Goal: Task Accomplishment & Management: Manage account settings

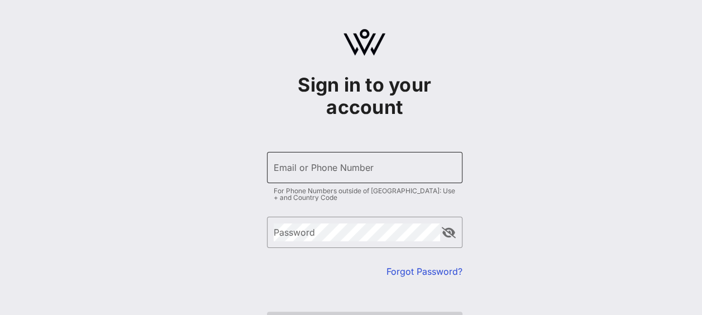
click at [420, 165] on input "Email or Phone Number" at bounding box center [365, 168] width 182 height 18
type input "[PERSON_NAME][EMAIL_ADDRESS][DOMAIN_NAME]"
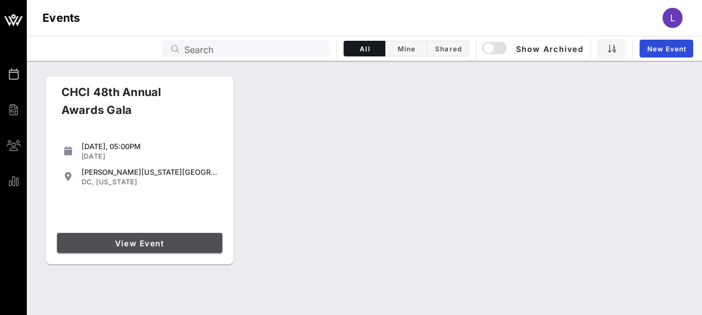
click at [121, 242] on span "View Event" at bounding box center [139, 242] width 156 height 9
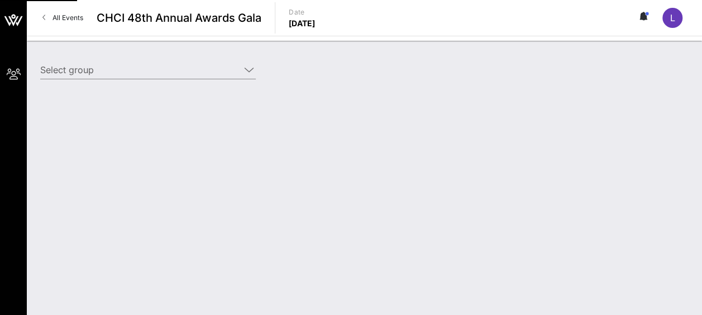
type input "Amgen (Amgen) [[PERSON_NAME], [EMAIL_ADDRESS][DOMAIN_NAME]]; [[PERSON_NAME], [P…"
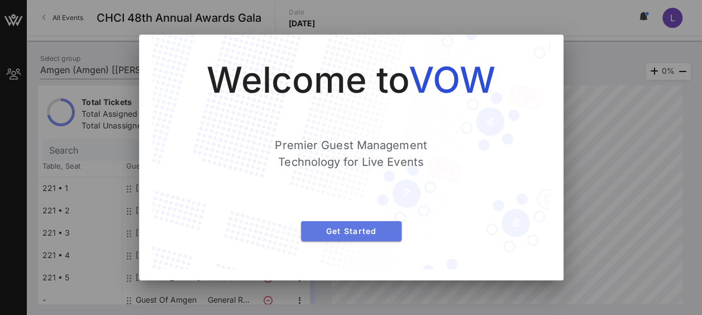
click at [375, 232] on span "Get Started" at bounding box center [351, 230] width 83 height 9
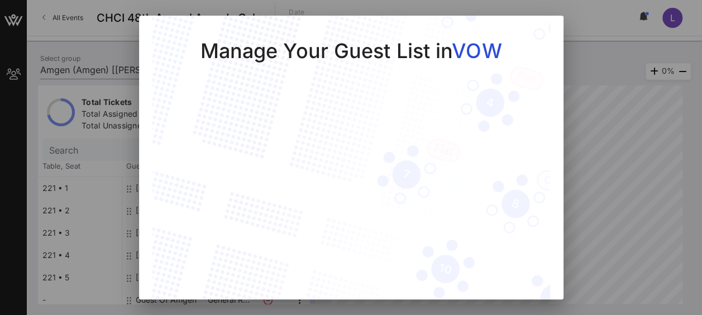
scroll to position [40, 0]
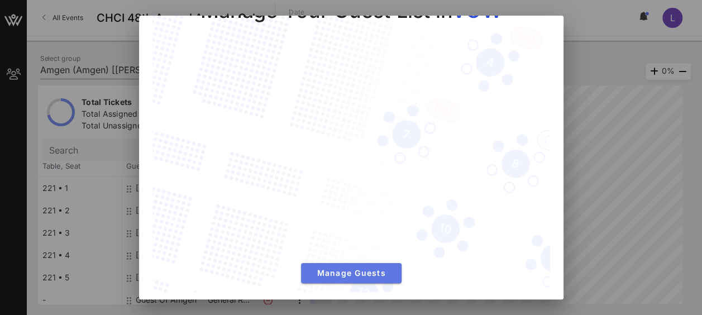
click at [352, 272] on button "Manage Guests" at bounding box center [351, 273] width 100 height 20
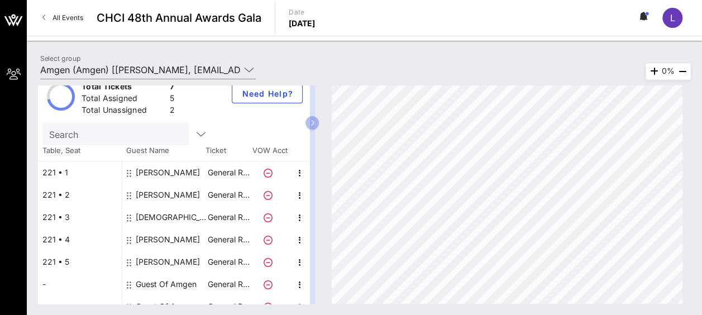
scroll to position [29, 0]
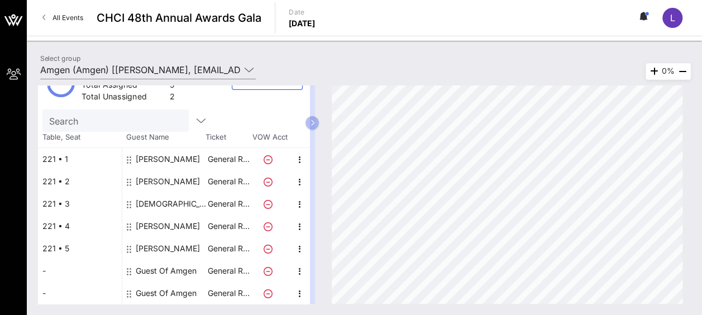
click at [154, 269] on div "Guest Of Amgen" at bounding box center [166, 271] width 61 height 22
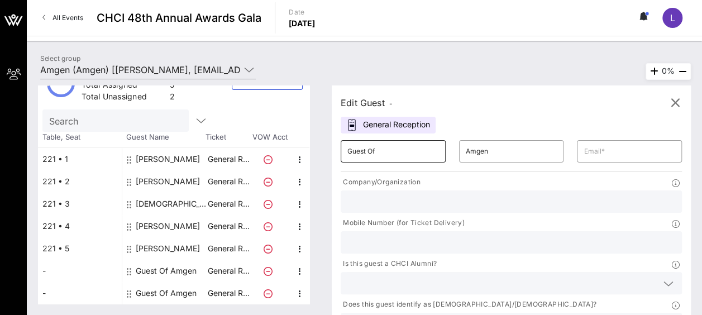
click at [396, 157] on input "Guest Of" at bounding box center [393, 151] width 92 height 18
drag, startPoint x: 401, startPoint y: 151, endPoint x: 309, endPoint y: 150, distance: 92.7
click at [309, 150] on div "Total Tickets 7 Total Assigned 5 Total Unassigned 2 Need Help? Search Table, Se…" at bounding box center [364, 194] width 653 height 218
type input "Art"
type input "[PERSON_NAME]"
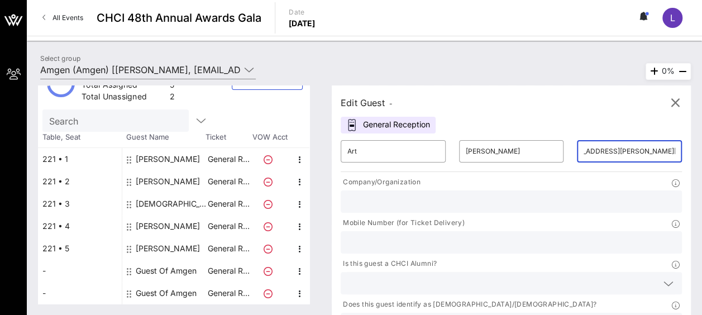
scroll to position [0, 29]
type input "[EMAIL_ADDRESS][PERSON_NAME][DOMAIN_NAME]"
click at [443, 204] on input "text" at bounding box center [511, 201] width 328 height 15
type input "AstraZen"
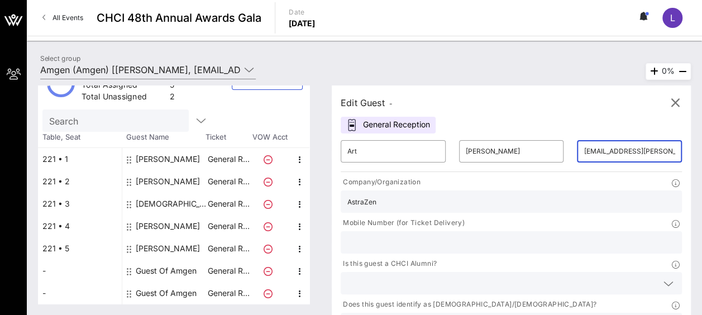
click at [583, 153] on input "[EMAIL_ADDRESS][PERSON_NAME][DOMAIN_NAME]" at bounding box center [629, 151] width 92 height 18
type input "[EMAIL_ADDRESS][PERSON_NAME][DOMAIN_NAME]"
click at [385, 202] on input "AstraZen" at bounding box center [511, 201] width 328 height 15
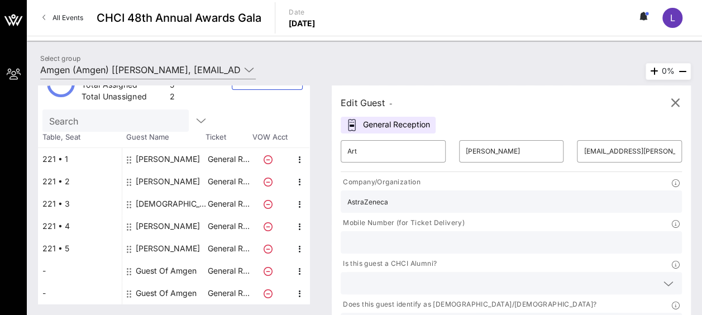
type input "AstraZeneca"
click at [504, 235] on input "text" at bounding box center [511, 242] width 328 height 15
type input "[PHONE_NUMBER]"
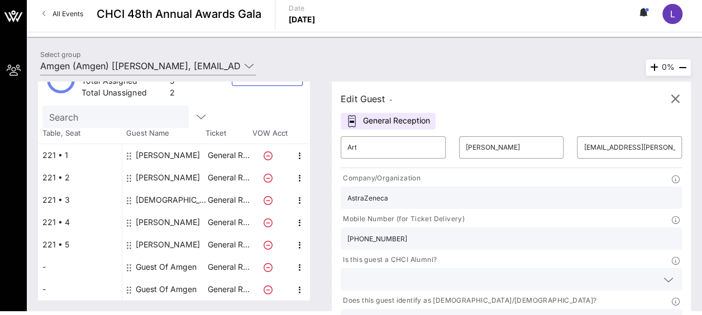
scroll to position [4, 0]
click at [583, 148] on input "[EMAIL_ADDRESS][PERSON_NAME][DOMAIN_NAME]" at bounding box center [629, 147] width 92 height 18
type input "[EMAIL_ADDRESS][PERSON_NAME][DOMAIN_NAME]"
